Goal: Find specific page/section: Find specific page/section

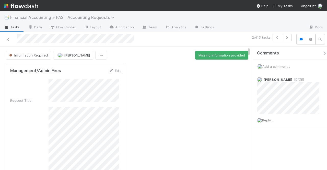
drag, startPoint x: 0, startPoint y: 0, endPoint x: 81, endPoint y: 18, distance: 83.0
click at [81, 18] on span "Financial Accounting > FAST Accounting Requests" at bounding box center [63, 17] width 107 height 5
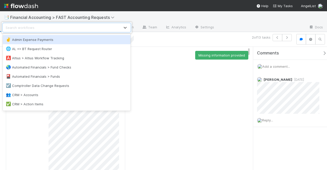
click at [73, 7] on div "option Admin Expense Payments focused, 1 of 39. 39 results available. Use Up an…" at bounding box center [163, 85] width 327 height 170
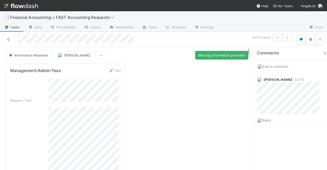
click at [10, 39] on icon at bounding box center [8, 39] width 5 height 3
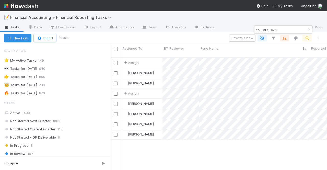
scroll to position [153, 0]
